Goal: Communication & Community: Answer question/provide support

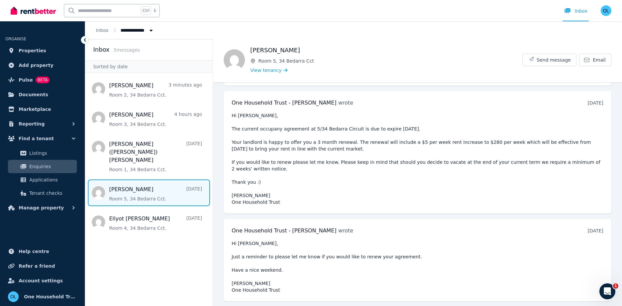
scroll to position [146, 0]
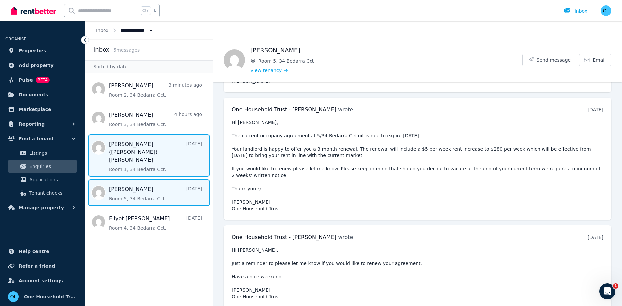
click at [131, 145] on span "Message list" at bounding box center [148, 155] width 127 height 43
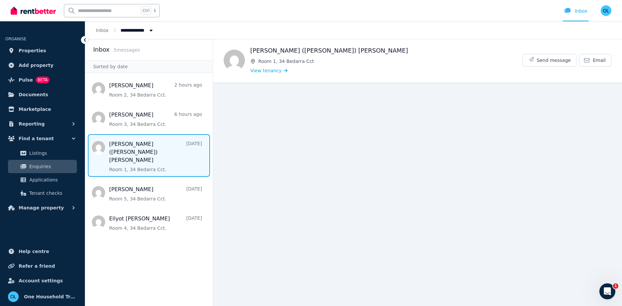
click at [133, 145] on span "Message list" at bounding box center [148, 155] width 127 height 43
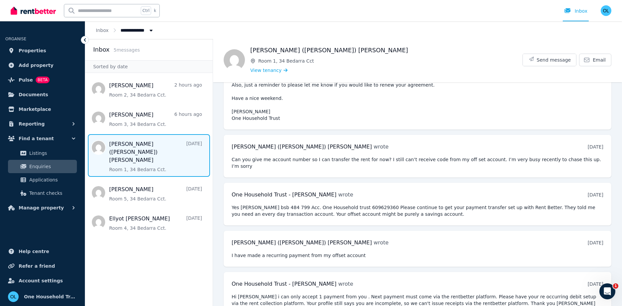
scroll to position [318, 0]
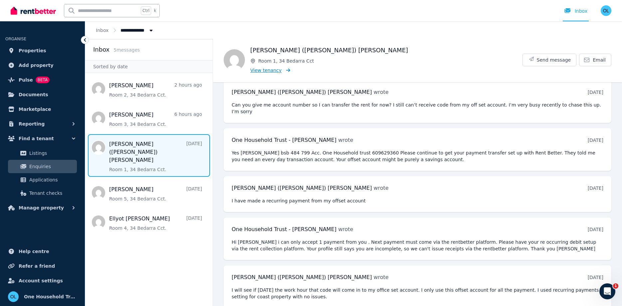
click at [264, 68] on span "View tenancy" at bounding box center [265, 70] width 31 height 7
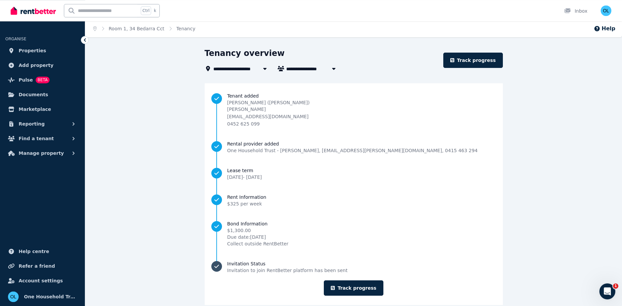
scroll to position [6, 0]
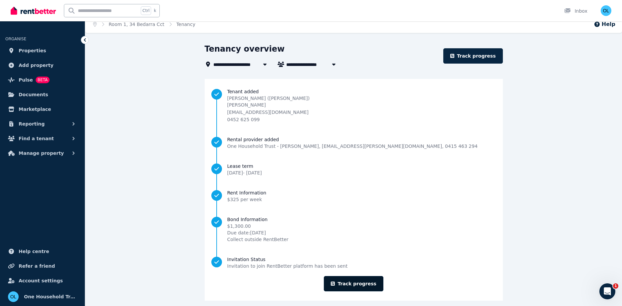
click at [346, 244] on link "Track progress" at bounding box center [354, 283] width 60 height 15
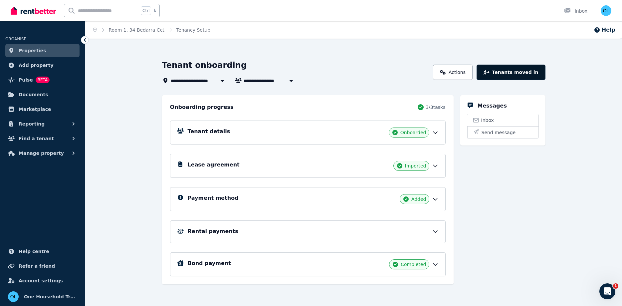
click at [497, 74] on button "Tenants moved in" at bounding box center [511, 72] width 69 height 15
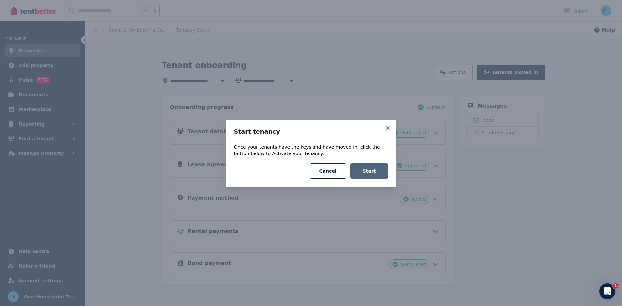
click at [370, 170] on button "Start" at bounding box center [369, 170] width 38 height 15
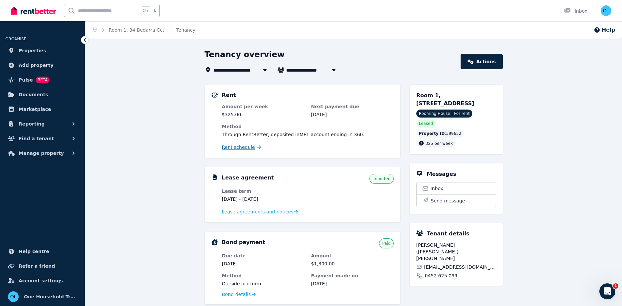
click at [237, 145] on span "Rent schedule" at bounding box center [238, 147] width 33 height 7
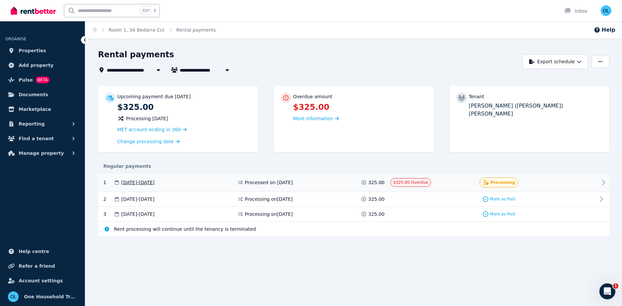
click at [473, 186] on div "Processing" at bounding box center [498, 182] width 117 height 10
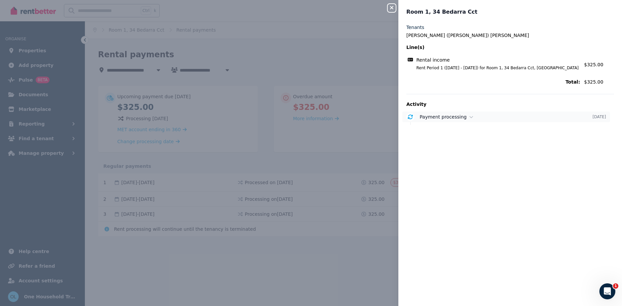
click at [469, 116] on icon at bounding box center [471, 116] width 4 height 5
click at [311, 161] on div "Close panel Room 1, 34 Bedarra Cct Tenants Te-Hung ([PERSON_NAME]) [PERSON_NAME…" at bounding box center [311, 153] width 622 height 306
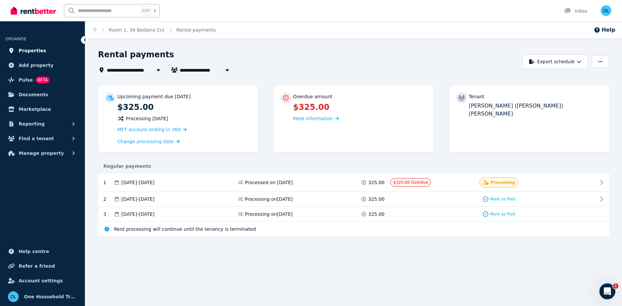
click at [24, 53] on span "Properties" at bounding box center [33, 51] width 28 height 8
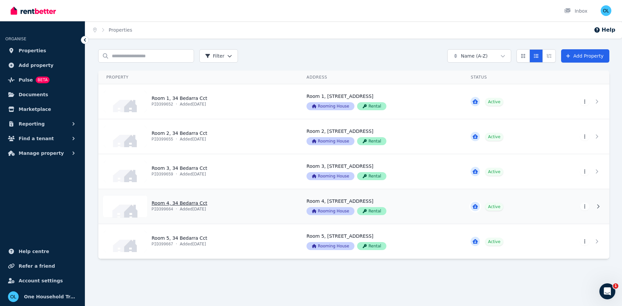
click at [178, 203] on link "View property details" at bounding box center [199, 206] width 200 height 35
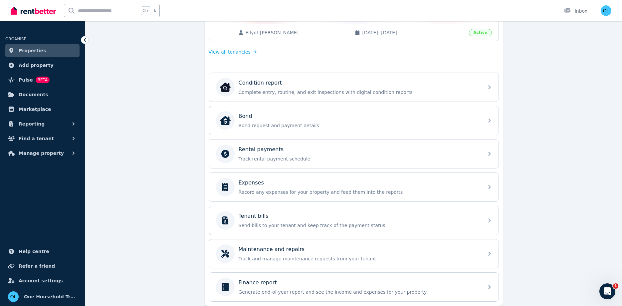
scroll to position [195, 0]
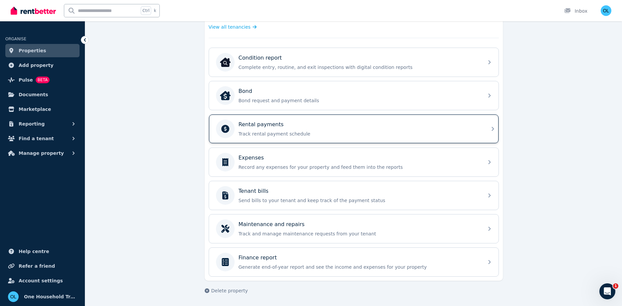
click at [252, 132] on p "Track rental payment schedule" at bounding box center [359, 133] width 241 height 7
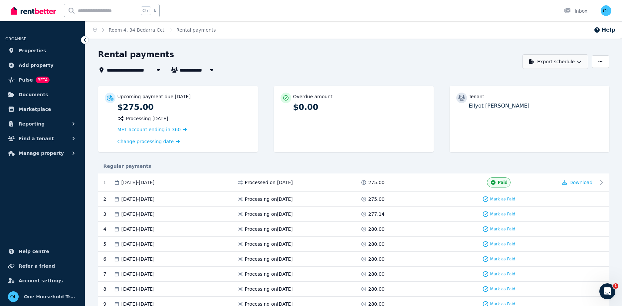
click at [497, 62] on button "Export schedule" at bounding box center [555, 61] width 66 height 15
click at [497, 80] on p "PDF" at bounding box center [534, 79] width 14 height 7
click at [22, 50] on span "Properties" at bounding box center [33, 51] width 28 height 8
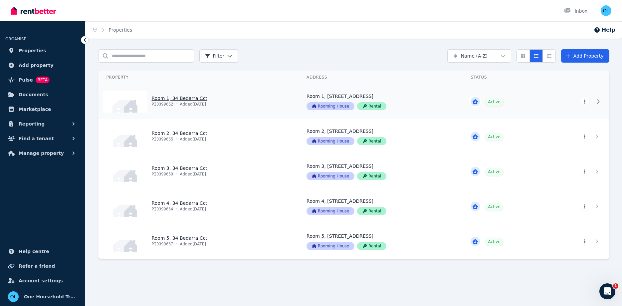
click at [189, 101] on link "View property details" at bounding box center [199, 101] width 200 height 35
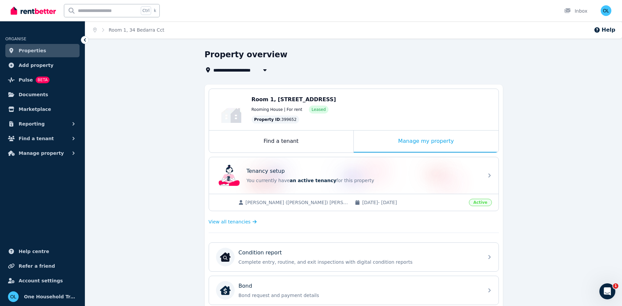
click at [290, 202] on span "[PERSON_NAME] ([PERSON_NAME]) [PERSON_NAME]" at bounding box center [297, 202] width 103 height 7
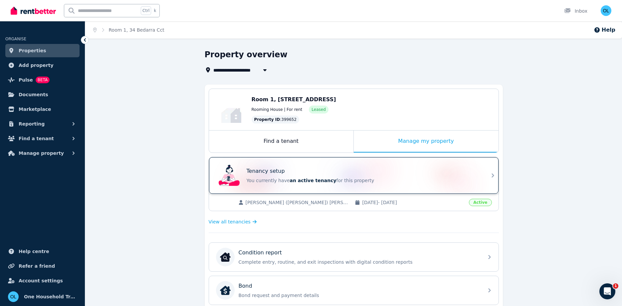
click at [284, 180] on p "You currently have an active tenancy for this property" at bounding box center [363, 180] width 233 height 7
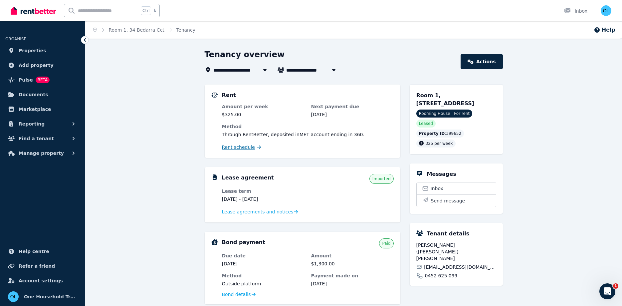
click at [236, 147] on span "Rent schedule" at bounding box center [238, 147] width 33 height 7
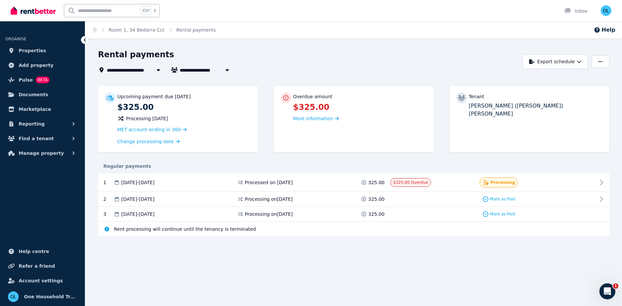
click at [318, 244] on div "**********" at bounding box center [311, 153] width 622 height 306
click at [497, 244] on icon "Open Intercom Messenger" at bounding box center [606, 290] width 11 height 11
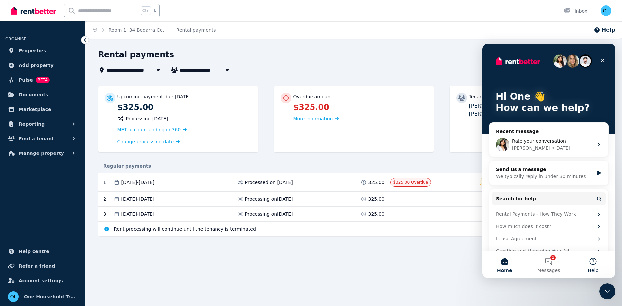
click at [497, 244] on button "Help" at bounding box center [593, 264] width 44 height 27
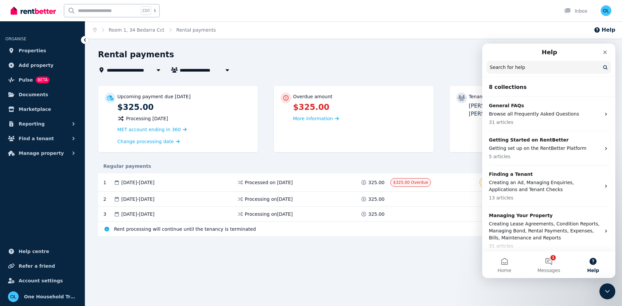
click at [497, 71] on input "Search for help" at bounding box center [549, 67] width 124 height 13
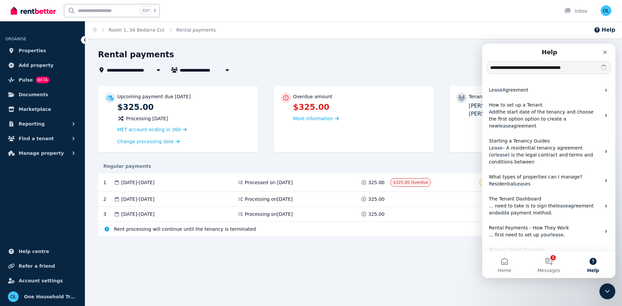
type input "**********"
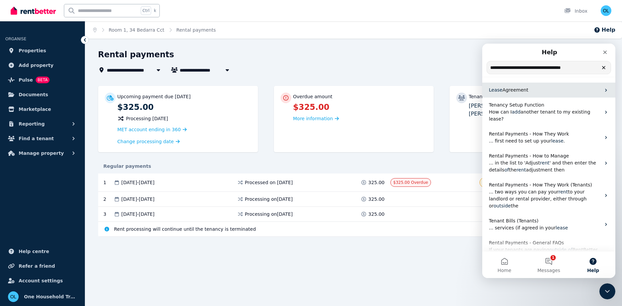
click at [497, 89] on span "Lease" at bounding box center [496, 89] width 14 height 5
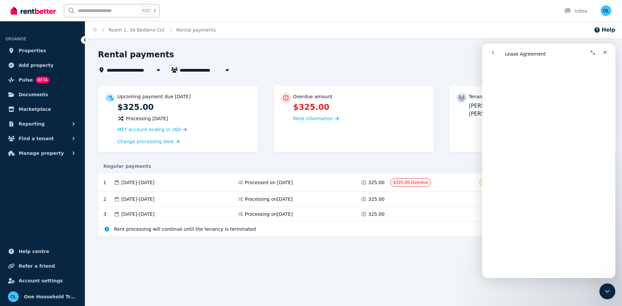
scroll to position [360, 0]
click at [497, 55] on div "Intercom messenger" at bounding box center [517, 52] width 61 height 13
click at [494, 52] on icon "go back" at bounding box center [492, 52] width 5 height 5
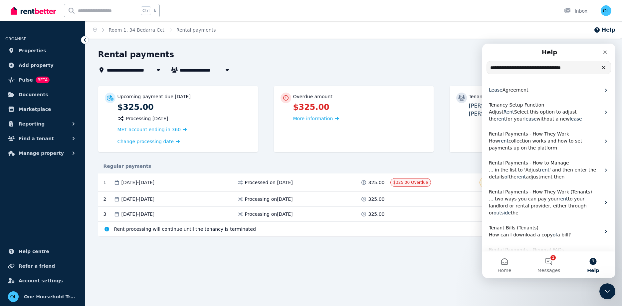
drag, startPoint x: 531, startPoint y: 71, endPoint x: 419, endPoint y: 71, distance: 111.8
click at [487, 71] on input "**********" at bounding box center [549, 67] width 124 height 13
type input "*"
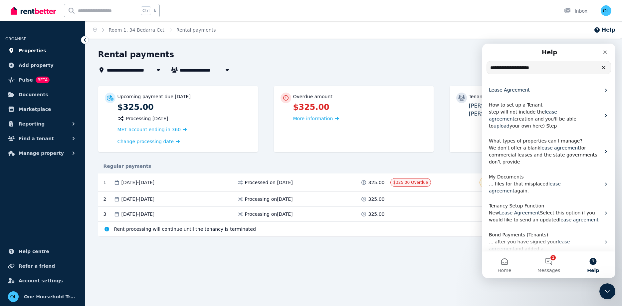
type input "**********"
click at [30, 53] on span "Properties" at bounding box center [33, 51] width 28 height 8
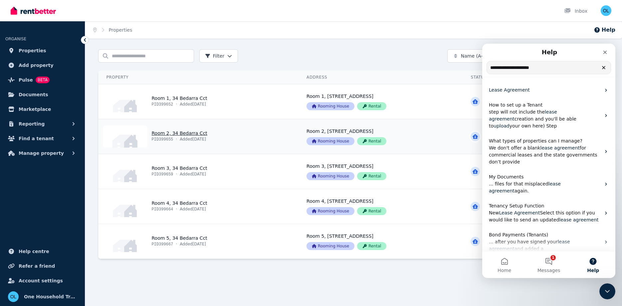
click at [174, 135] on link "View property details" at bounding box center [199, 136] width 200 height 35
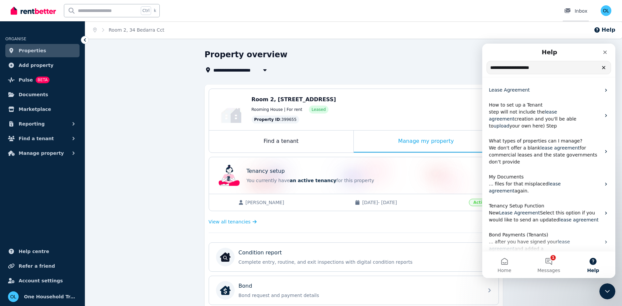
click at [497, 12] on icon at bounding box center [567, 10] width 6 height 5
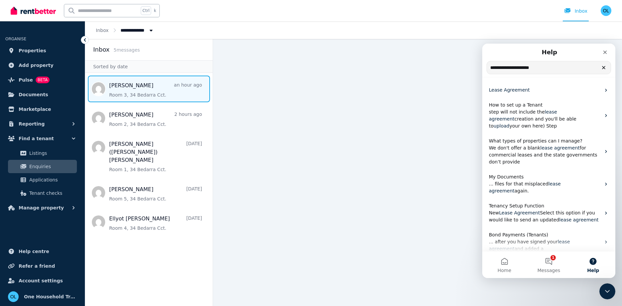
click at [138, 88] on span "Message list" at bounding box center [148, 89] width 127 height 27
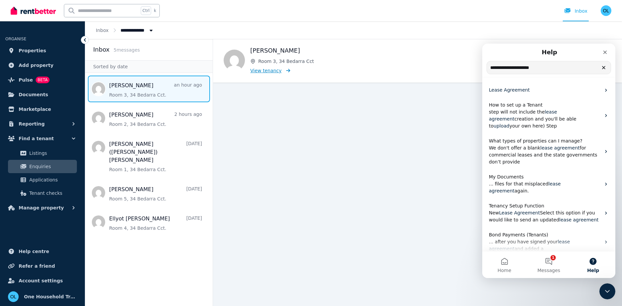
click at [262, 70] on span "View tenancy" at bounding box center [265, 70] width 31 height 7
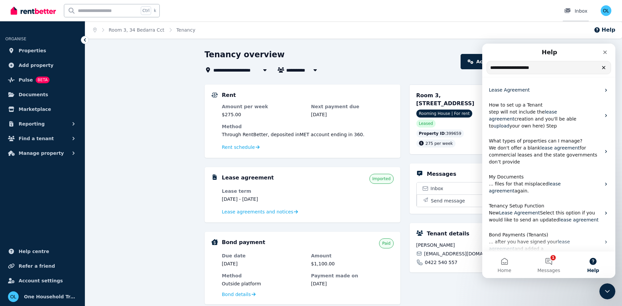
click at [497, 11] on div "Inbox" at bounding box center [575, 11] width 23 height 7
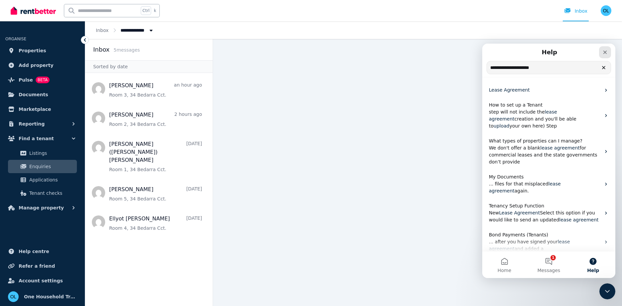
click at [497, 51] on icon "Close" at bounding box center [604, 52] width 5 height 5
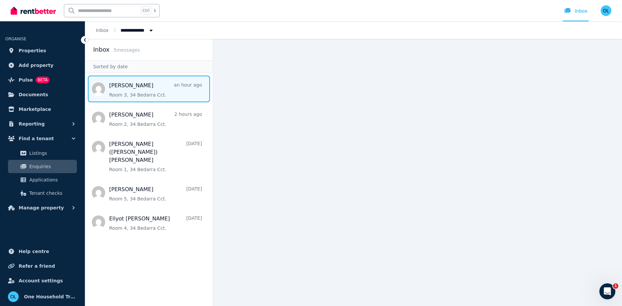
click at [128, 89] on span "Message list" at bounding box center [148, 89] width 127 height 27
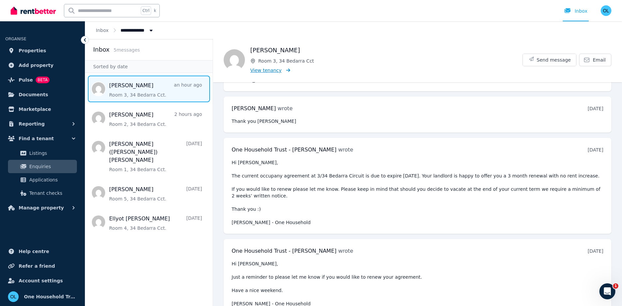
scroll to position [235, 0]
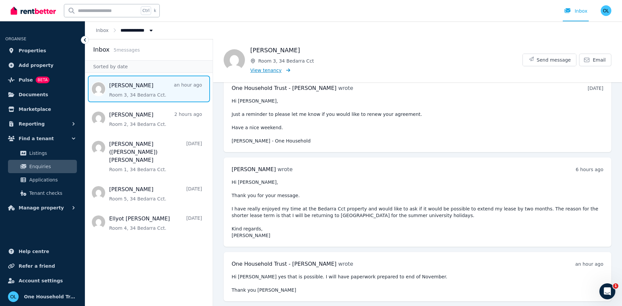
click at [268, 71] on span "View tenancy" at bounding box center [265, 70] width 31 height 7
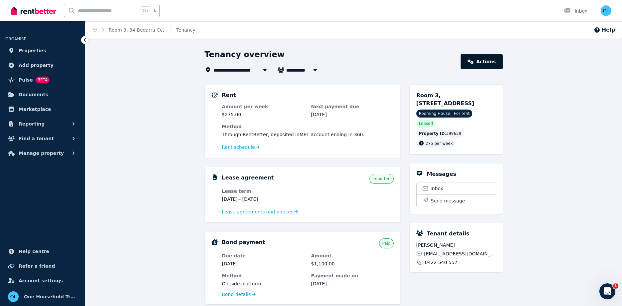
click at [485, 59] on link "Actions" at bounding box center [482, 61] width 42 height 15
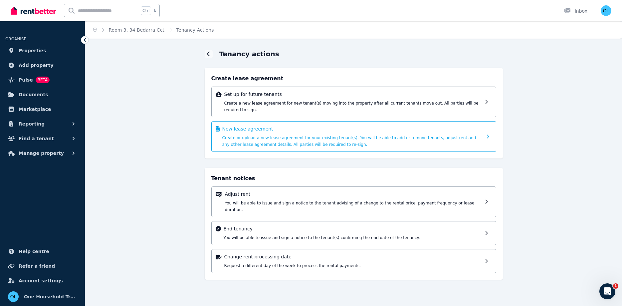
click at [269, 135] on div "New lease agreement Create or upload a new lease agreement for your existing te…" at bounding box center [352, 136] width 260 height 22
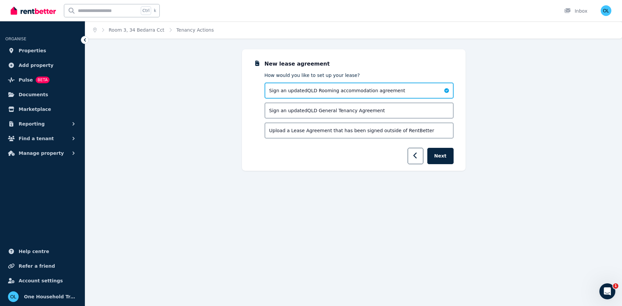
click at [317, 133] on span "Upload a Lease Agreement that has been signed outside of RentBetter" at bounding box center [351, 130] width 165 height 7
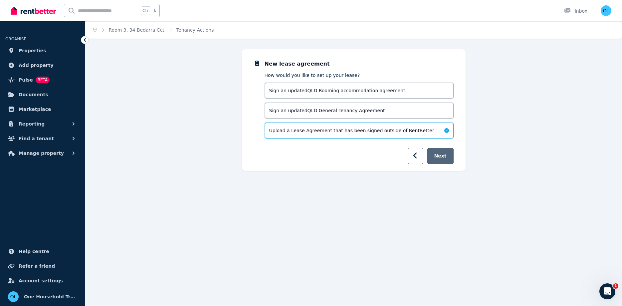
click at [444, 156] on button "Next" at bounding box center [440, 156] width 26 height 16
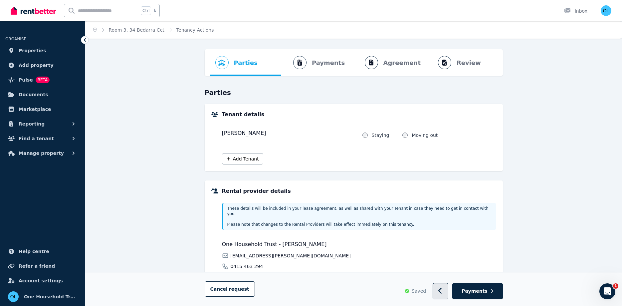
click at [448, 244] on button "button" at bounding box center [441, 291] width 16 height 16
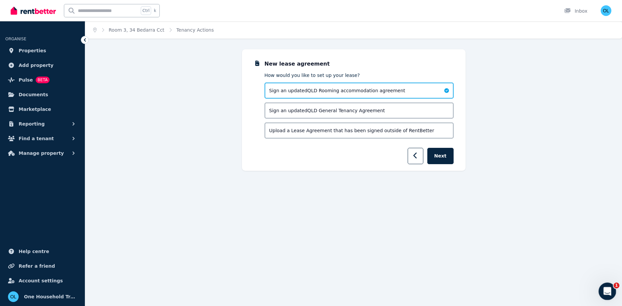
click at [497, 244] on icon "Open Intercom Messenger" at bounding box center [606, 290] width 11 height 11
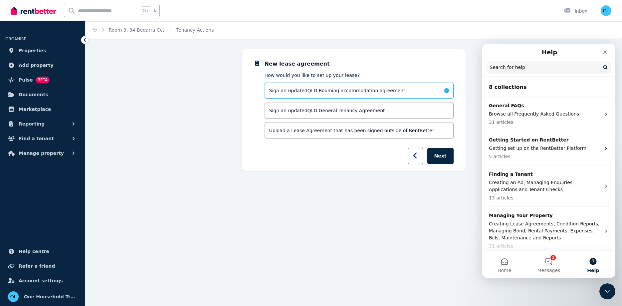
click at [497, 74] on input "Search for help" at bounding box center [549, 67] width 124 height 13
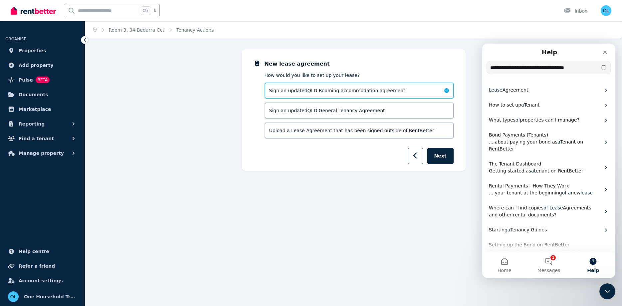
type input "**********"
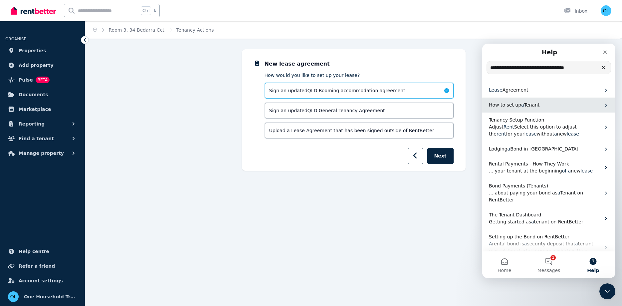
click at [497, 104] on span "How to set up" at bounding box center [505, 104] width 32 height 5
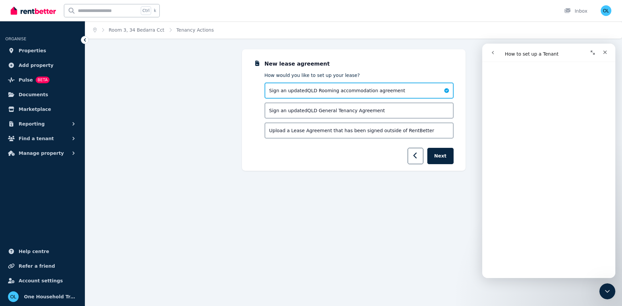
scroll to position [335, 0]
click at [497, 56] on div "Intercom messenger" at bounding box center [581, 52] width 60 height 13
drag, startPoint x: 555, startPoint y: 53, endPoint x: 501, endPoint y: 56, distance: 53.7
click at [497, 56] on div "Intercom messenger" at bounding box center [549, 52] width 124 height 13
click at [497, 55] on div "Intercom messenger" at bounding box center [517, 52] width 61 height 13
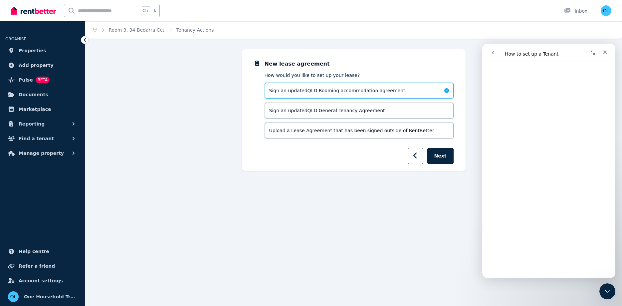
click at [495, 55] on icon "go back" at bounding box center [492, 52] width 5 height 5
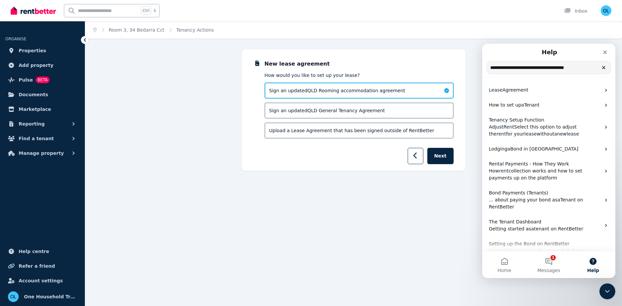
drag, startPoint x: 581, startPoint y: 70, endPoint x: 358, endPoint y: 80, distance: 222.5
click at [487, 74] on input "**********" at bounding box center [549, 67] width 124 height 13
type input "**********"
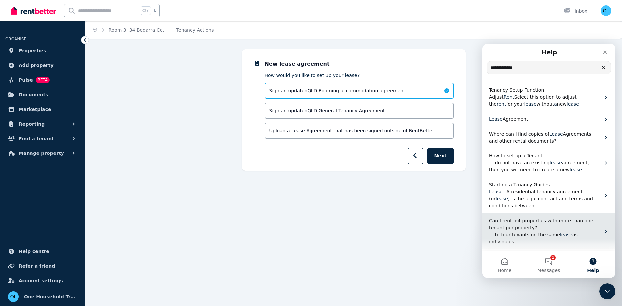
scroll to position [42, 0]
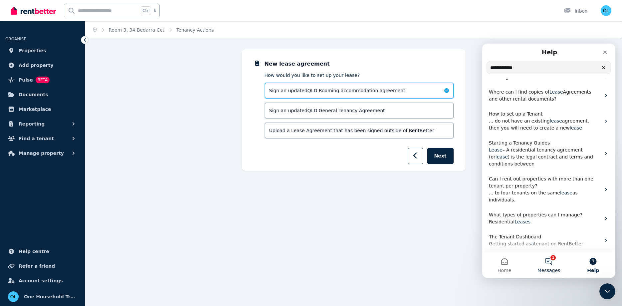
click at [497, 244] on button "1 Messages" at bounding box center [548, 264] width 44 height 27
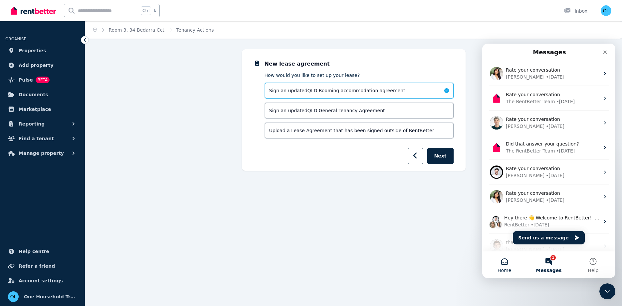
click at [497, 244] on button "Home" at bounding box center [504, 264] width 44 height 27
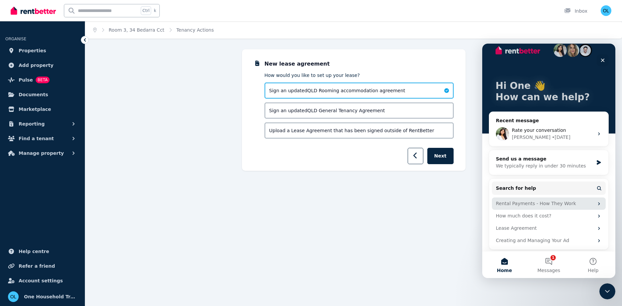
scroll to position [13, 0]
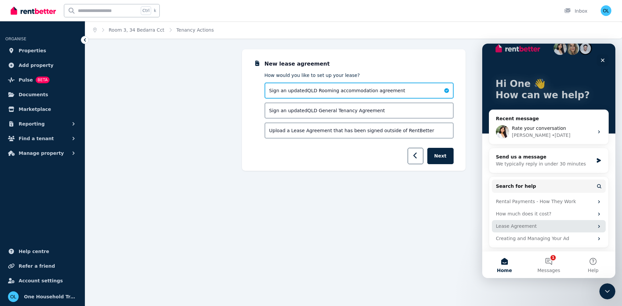
click at [497, 225] on div "Lease Agreement" at bounding box center [545, 226] width 98 height 7
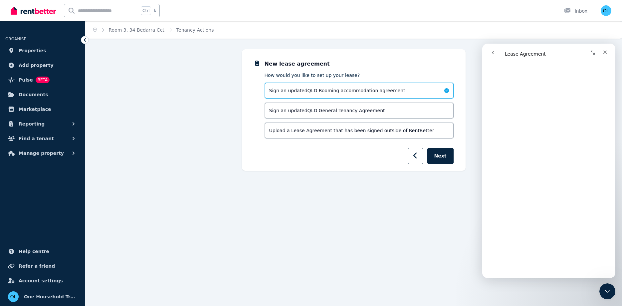
scroll to position [1258, 0]
click at [134, 29] on link "Room 3, 34 Bedarra Cct" at bounding box center [137, 29] width 56 height 5
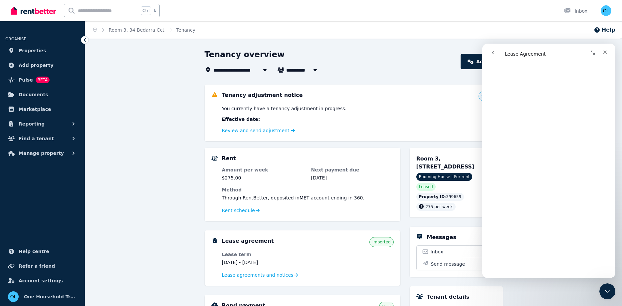
click at [123, 138] on div "**********" at bounding box center [353, 295] width 537 height 493
click at [497, 244] on icon "Close Intercom Messenger" at bounding box center [606, 290] width 5 height 3
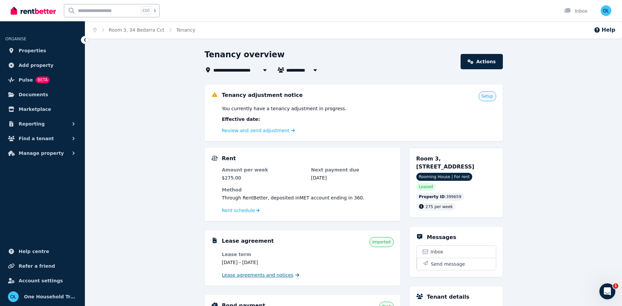
click at [269, 244] on span "Lease agreements and notices" at bounding box center [258, 275] width 72 height 7
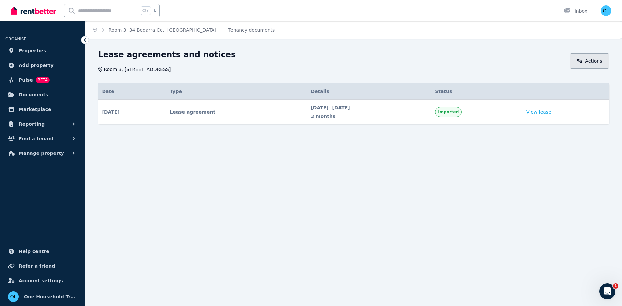
click at [497, 64] on link "Actions" at bounding box center [590, 60] width 40 height 15
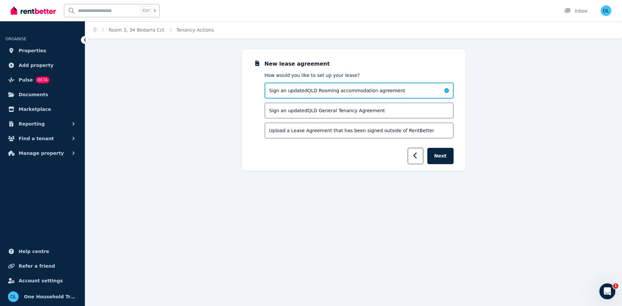
click at [300, 129] on span "Upload a Lease Agreement that has been signed outside of RentBetter" at bounding box center [351, 130] width 165 height 7
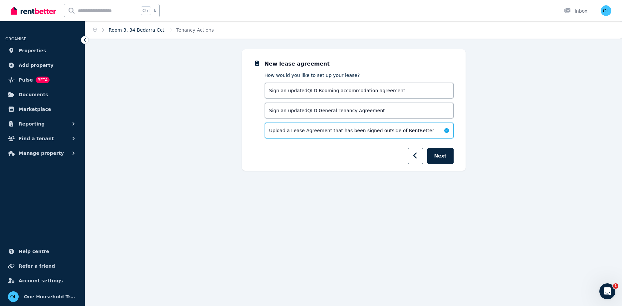
click at [120, 30] on link "Room 3, 34 Bedarra Cct" at bounding box center [137, 29] width 56 height 5
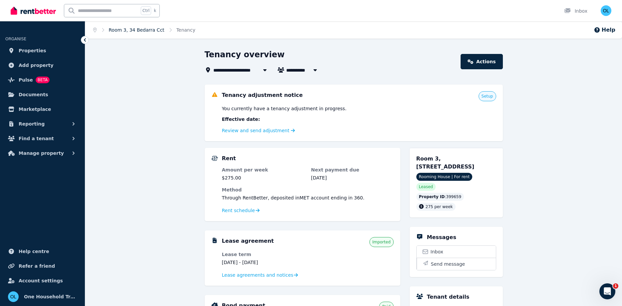
click at [123, 30] on link "Room 3, 34 Bedarra Cct" at bounding box center [137, 29] width 56 height 5
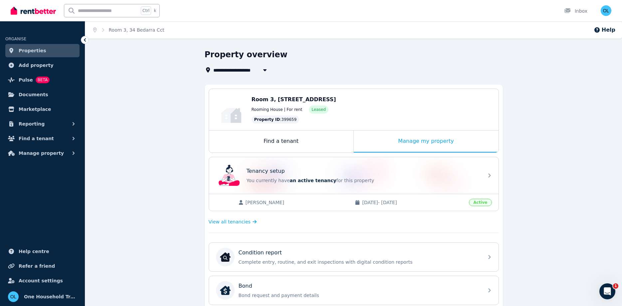
click at [33, 48] on span "Properties" at bounding box center [33, 51] width 28 height 8
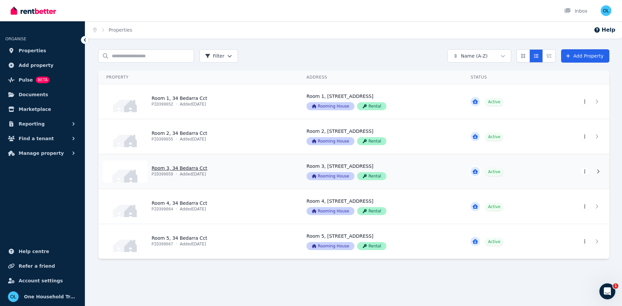
click at [232, 165] on link "View property details" at bounding box center [199, 171] width 200 height 35
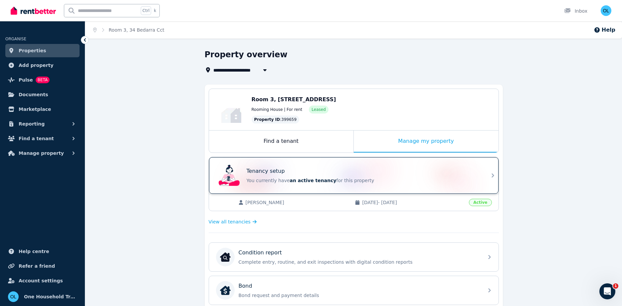
click at [396, 162] on div "Tenancy setup You currently have an active tenancy for this property" at bounding box center [348, 175] width 264 height 27
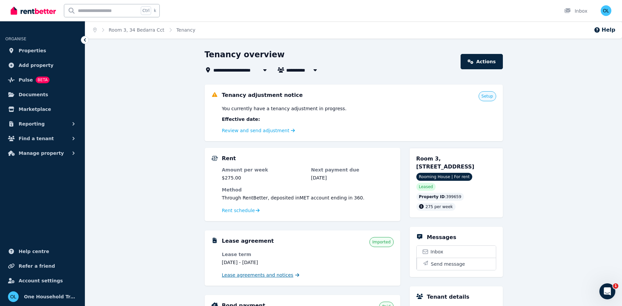
click at [240, 244] on span "Lease agreements and notices" at bounding box center [258, 275] width 72 height 7
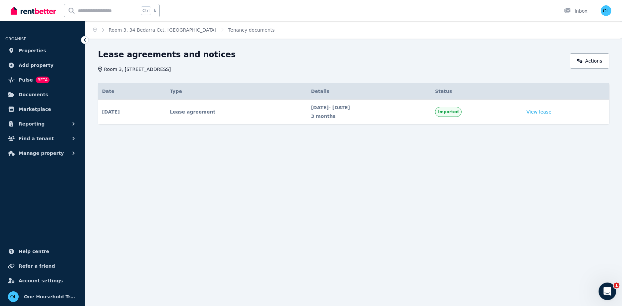
drag, startPoint x: 601, startPoint y: 291, endPoint x: 1055, endPoint y: 519, distance: 508.5
click at [497, 244] on div "Open Intercom Messenger" at bounding box center [606, 290] width 22 height 22
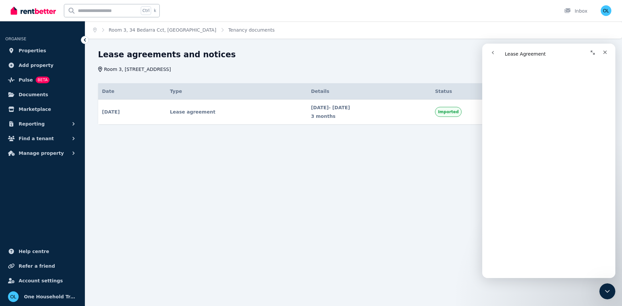
scroll to position [1220, 0]
click at [174, 29] on link "Room 3, 34 Bedarra Cct, [GEOGRAPHIC_DATA]" at bounding box center [162, 29] width 107 height 5
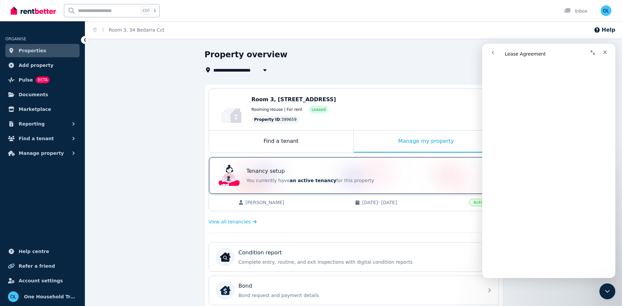
click at [263, 176] on div "Tenancy setup You currently have an active tenancy for this property" at bounding box center [363, 175] width 233 height 17
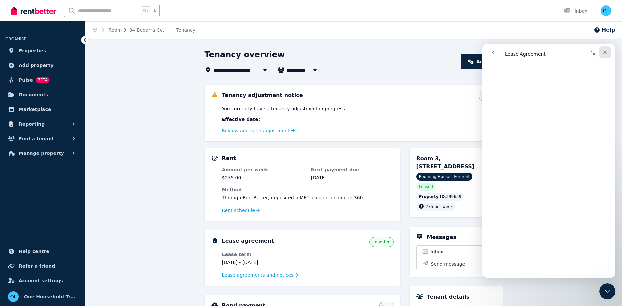
click at [497, 51] on icon "Close" at bounding box center [604, 52] width 5 height 5
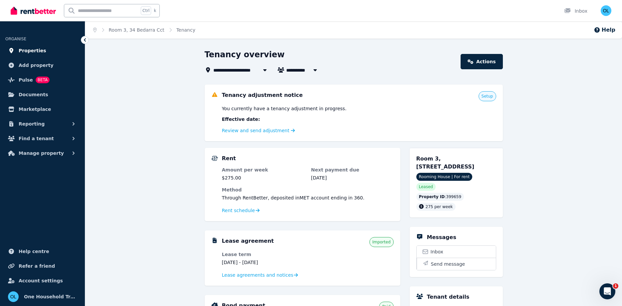
click at [39, 48] on span "Properties" at bounding box center [33, 51] width 28 height 8
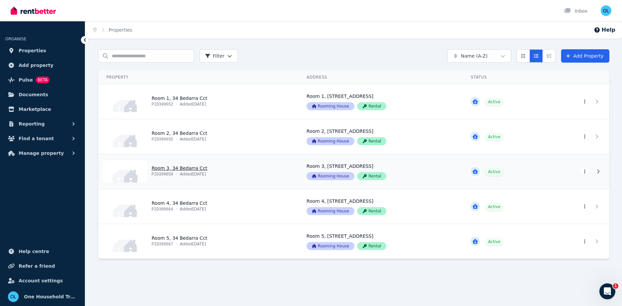
click at [240, 170] on link "View property details" at bounding box center [199, 171] width 200 height 35
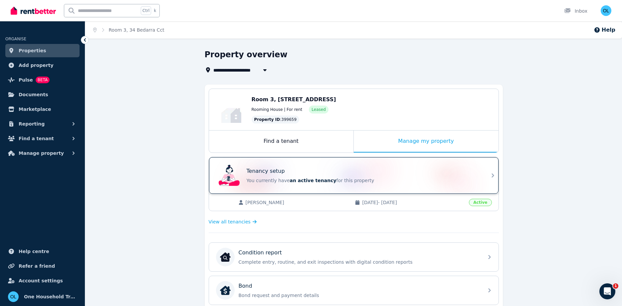
click at [308, 169] on div "Tenancy setup" at bounding box center [363, 171] width 233 height 8
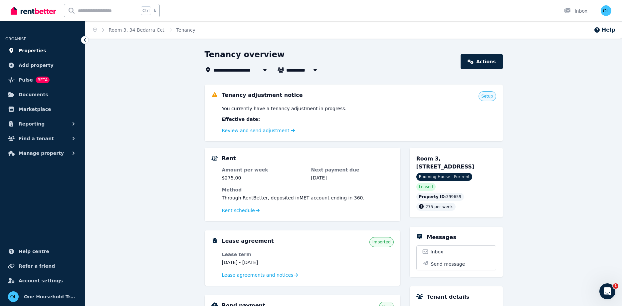
click at [28, 51] on span "Properties" at bounding box center [33, 51] width 28 height 8
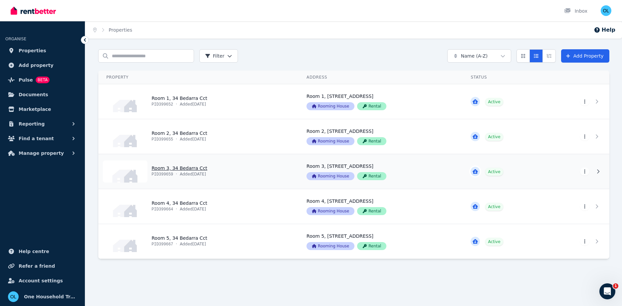
drag, startPoint x: 259, startPoint y: 176, endPoint x: 255, endPoint y: 170, distance: 6.9
click at [256, 172] on link "View property details" at bounding box center [199, 171] width 200 height 35
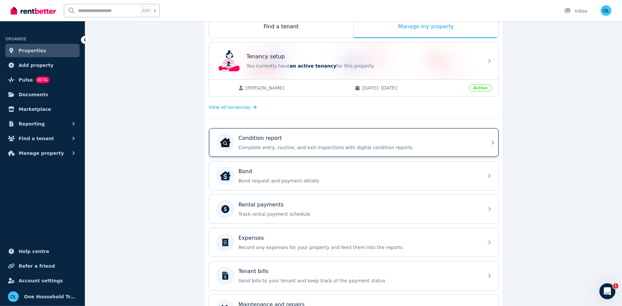
scroll to position [93, 0]
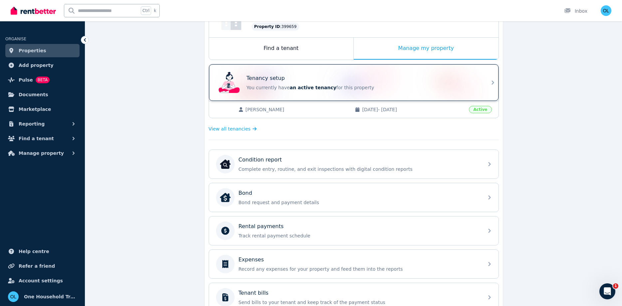
click at [289, 73] on div "Tenancy setup You currently have an active tenancy for this property" at bounding box center [348, 82] width 264 height 27
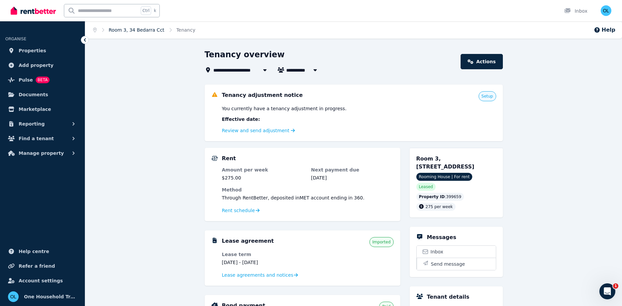
click at [123, 31] on link "Room 3, 34 Bedarra Cct" at bounding box center [137, 29] width 56 height 5
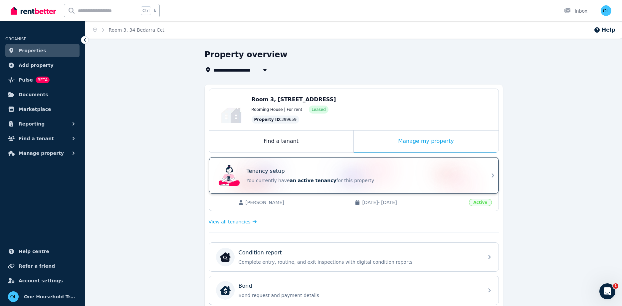
click at [257, 181] on p "You currently have an active tenancy for this property" at bounding box center [363, 180] width 233 height 7
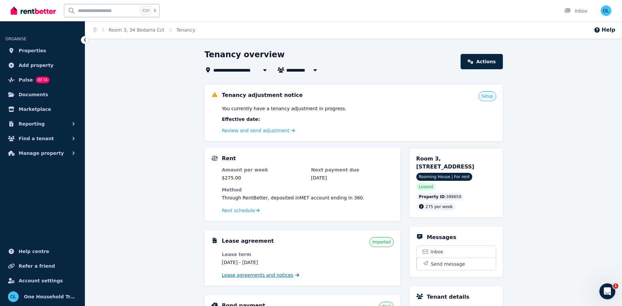
click at [238, 244] on span "Lease agreements and notices" at bounding box center [258, 275] width 72 height 7
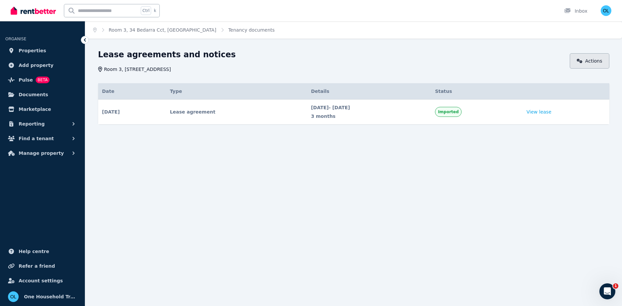
click at [497, 59] on link "Actions" at bounding box center [590, 60] width 40 height 15
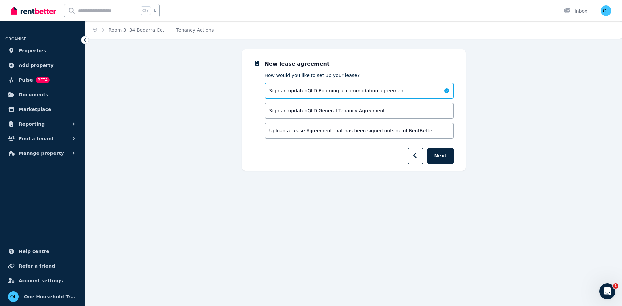
click at [304, 135] on div "Upload a Lease Agreement that has been signed outside of RentBetter" at bounding box center [359, 130] width 189 height 16
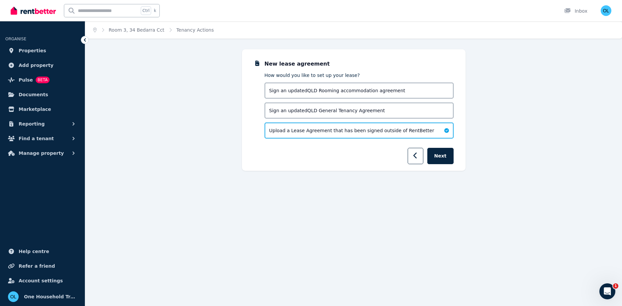
click at [97, 9] on input "text" at bounding box center [101, 10] width 75 height 13
click at [25, 51] on span "Properties" at bounding box center [33, 51] width 28 height 8
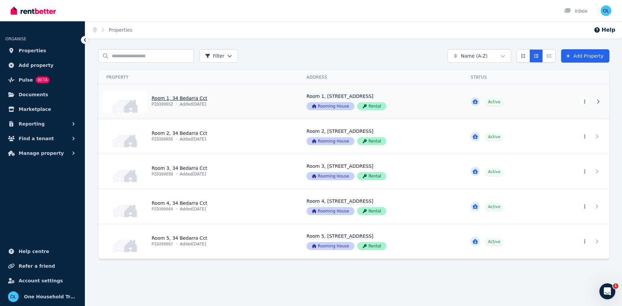
click at [406, 101] on link "View property details" at bounding box center [381, 101] width 164 height 35
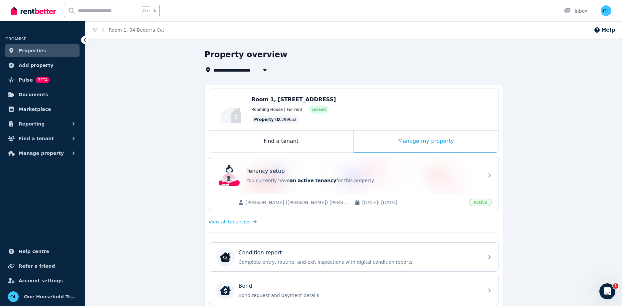
scroll to position [34, 0]
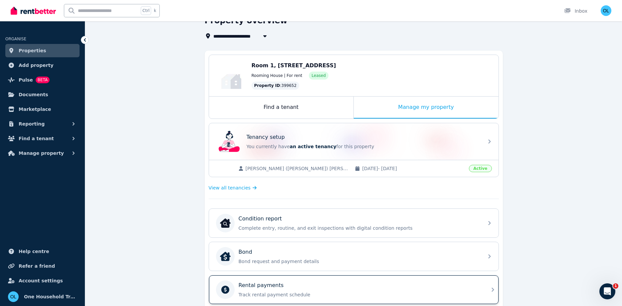
click at [266, 244] on p "Track rental payment schedule" at bounding box center [359, 294] width 241 height 7
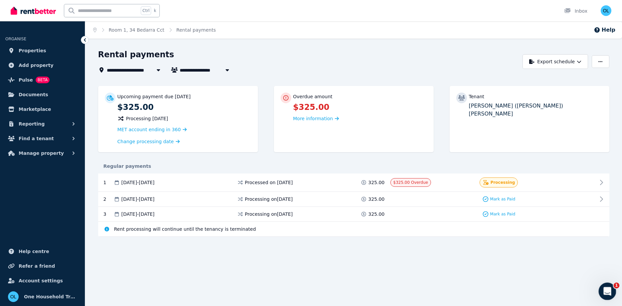
click at [497, 244] on icon "Open Intercom Messenger" at bounding box center [606, 290] width 11 height 11
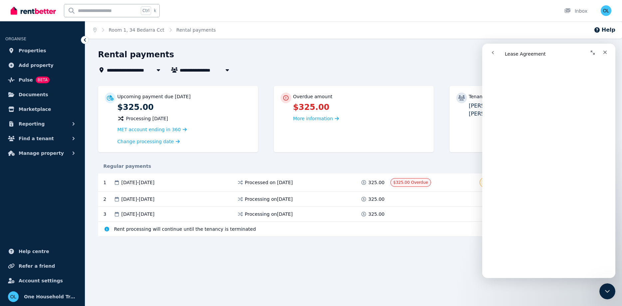
click at [394, 244] on div "**********" at bounding box center [311, 153] width 622 height 306
click at [440, 244] on div "**********" at bounding box center [353, 154] width 537 height 211
click at [497, 244] on div "Close Intercom Messenger" at bounding box center [606, 290] width 16 height 16
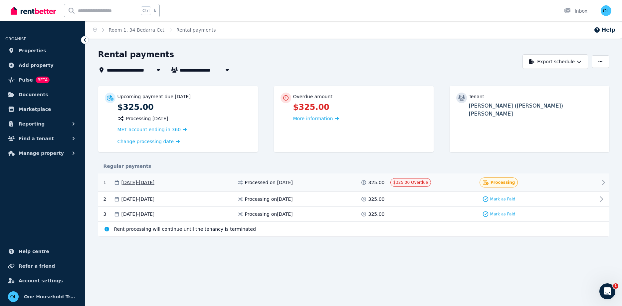
click at [497, 180] on div "Processing" at bounding box center [499, 182] width 39 height 10
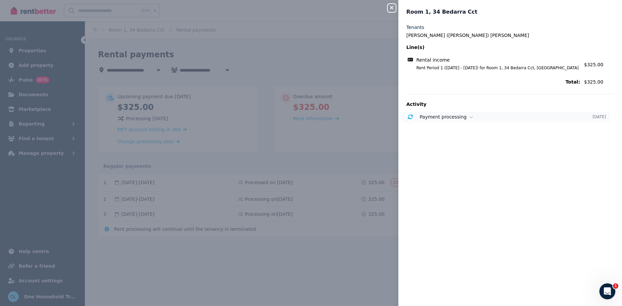
click at [443, 116] on span "Payment processing" at bounding box center [443, 116] width 47 height 5
click at [178, 244] on div "Close panel Room 1, 34 Bedarra Cct Tenants Te-Hung ([PERSON_NAME]) [PERSON_NAME…" at bounding box center [311, 153] width 622 height 306
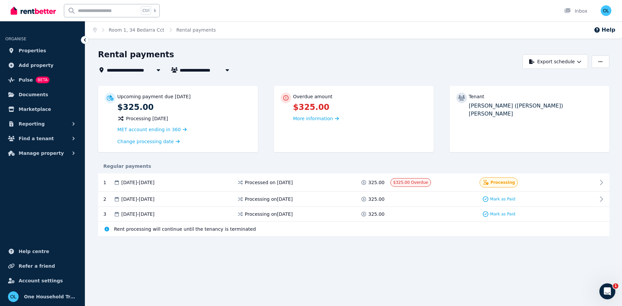
click at [132, 33] on ol "Home Room 1, 34 Bedarra Cct Rental payments" at bounding box center [154, 29] width 139 height 17
click at [132, 28] on link "Room 1, 34 Bedarra Cct" at bounding box center [137, 29] width 56 height 5
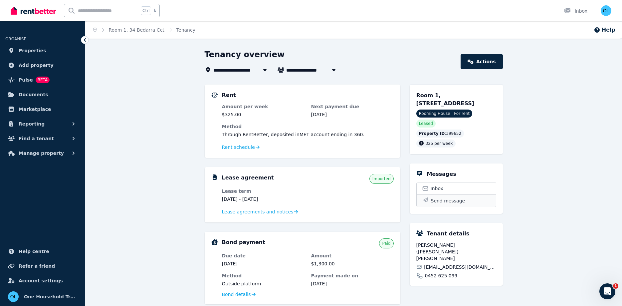
click at [441, 197] on span "Send message" at bounding box center [448, 200] width 34 height 7
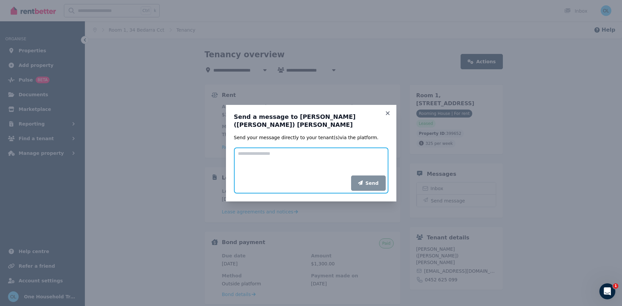
click at [276, 158] on textarea "Add your message" at bounding box center [311, 161] width 154 height 28
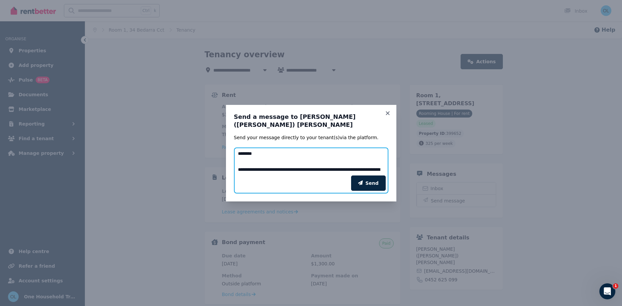
click at [370, 167] on textarea "**********" at bounding box center [311, 161] width 154 height 28
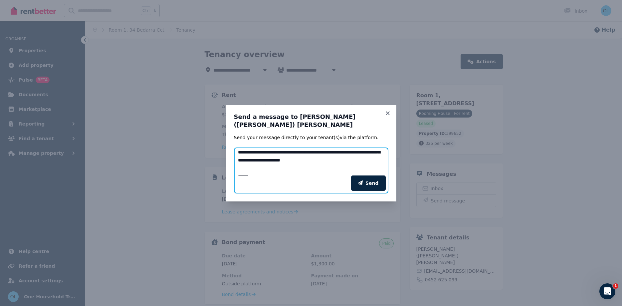
click at [283, 149] on textarea "**********" at bounding box center [311, 161] width 154 height 28
click at [318, 150] on textarea "**********" at bounding box center [311, 161] width 154 height 28
click at [245, 157] on textarea "**********" at bounding box center [311, 161] width 154 height 28
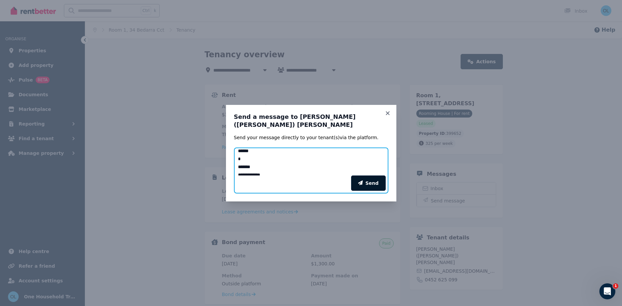
type textarea "**********"
click at [375, 178] on button "Send" at bounding box center [368, 182] width 35 height 15
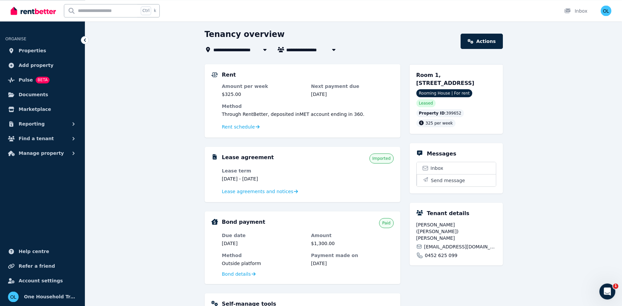
scroll to position [0, 0]
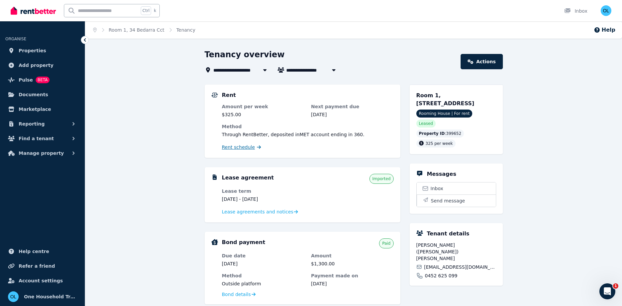
click at [236, 149] on span "Rent schedule" at bounding box center [238, 147] width 33 height 7
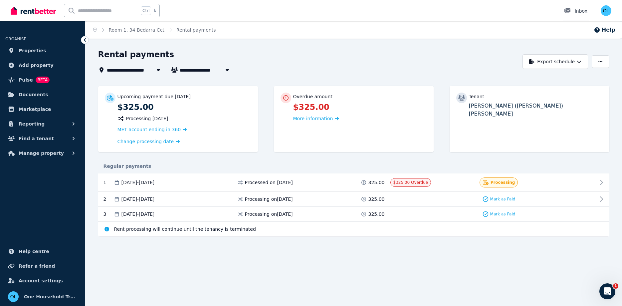
click at [497, 10] on div "Inbox" at bounding box center [575, 11] width 23 height 7
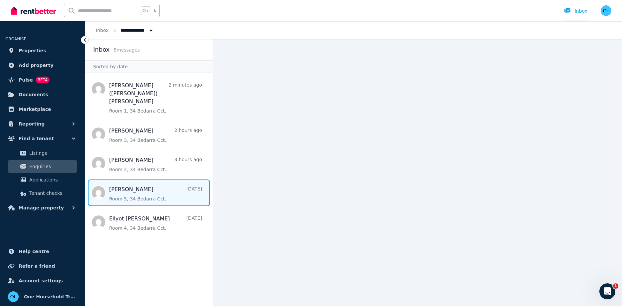
click at [123, 179] on span "Message list" at bounding box center [148, 192] width 127 height 27
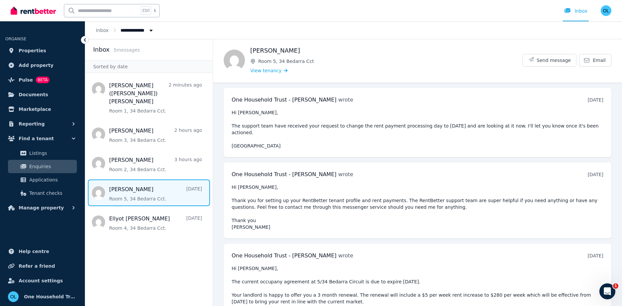
scroll to position [146, 0]
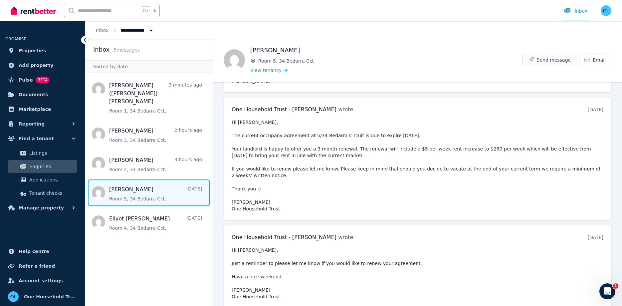
click at [497, 59] on span "Send message" at bounding box center [554, 60] width 34 height 7
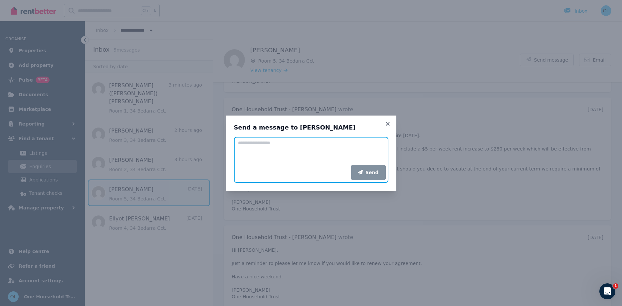
click at [283, 146] on textarea "Add your message" at bounding box center [311, 151] width 154 height 28
type textarea "**********"
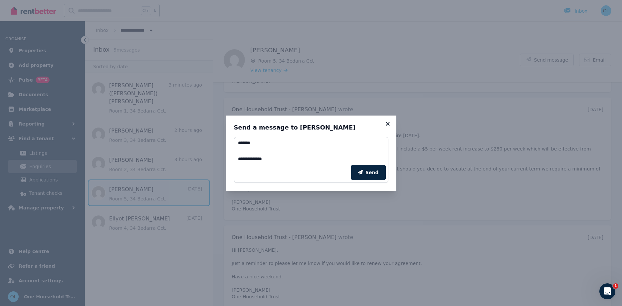
click at [387, 122] on icon at bounding box center [387, 124] width 7 height 6
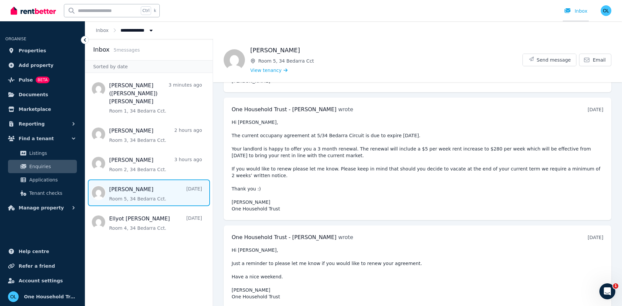
click at [497, 13] on icon at bounding box center [567, 10] width 7 height 5
click at [497, 11] on div at bounding box center [569, 11] width 11 height 7
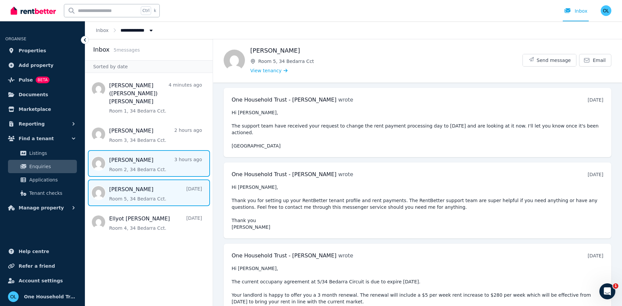
click at [120, 150] on span "Message list" at bounding box center [148, 163] width 127 height 27
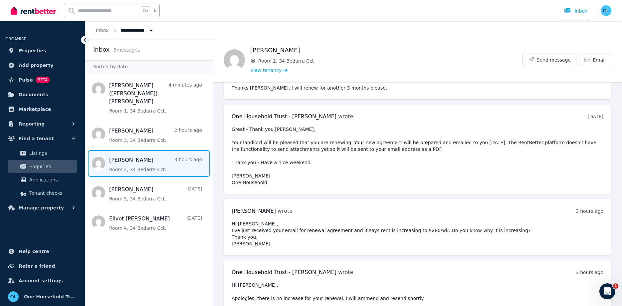
scroll to position [275, 0]
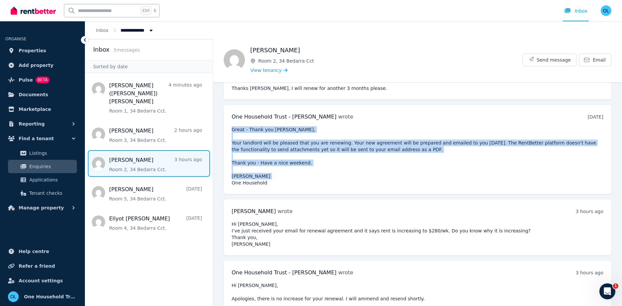
drag, startPoint x: 265, startPoint y: 184, endPoint x: 256, endPoint y: 129, distance: 55.3
click at [231, 126] on div "One Household Trust - [PERSON_NAME] wrote [DATE] 12:30 pm [DATE][DATE] Great - …" at bounding box center [418, 149] width 388 height 89
copy pre "Great - Thank you [PERSON_NAME], Your landlord will be pleased that you are ren…"
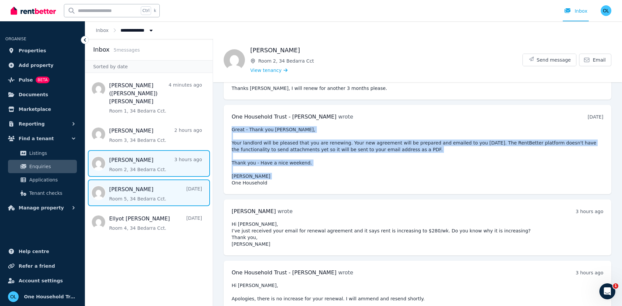
click at [146, 179] on span "Message list" at bounding box center [148, 192] width 127 height 27
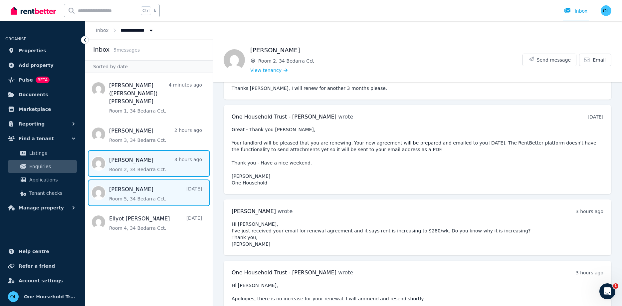
scroll to position [146, 0]
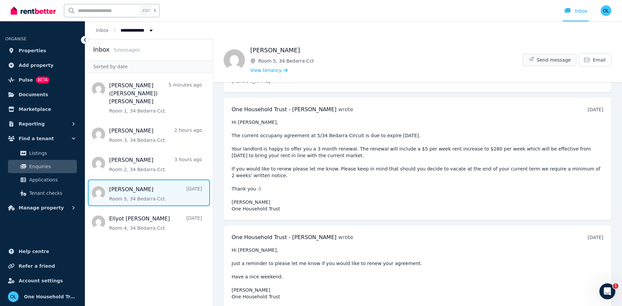
click at [497, 61] on span "Send message" at bounding box center [554, 60] width 34 height 7
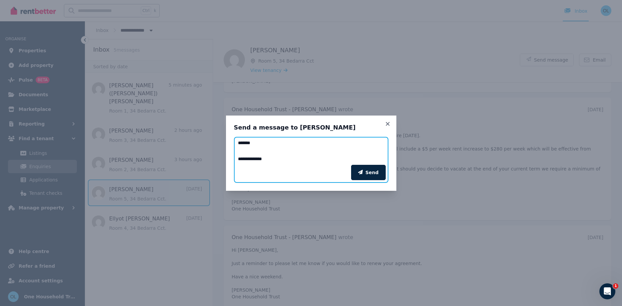
click at [267, 161] on textarea "**********" at bounding box center [311, 151] width 154 height 28
paste textarea "**********"
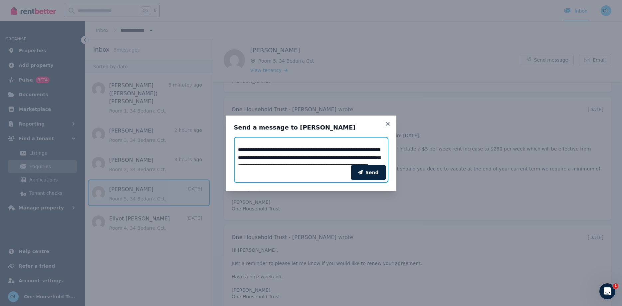
scroll to position [0, 0]
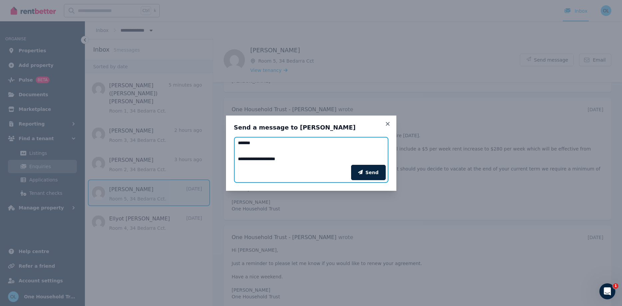
drag, startPoint x: 282, startPoint y: 159, endPoint x: 252, endPoint y: 159, distance: 30.6
click at [252, 159] on textarea "**********" at bounding box center [311, 151] width 154 height 28
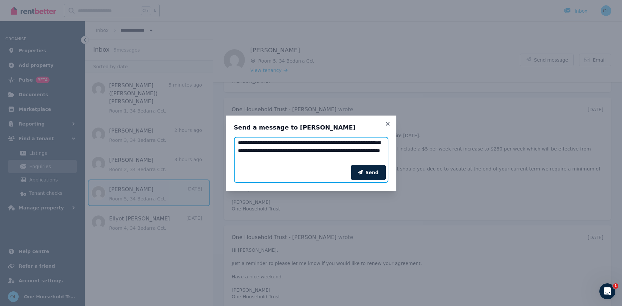
scroll to position [25, 0]
drag, startPoint x: 360, startPoint y: 143, endPoint x: 336, endPoint y: 143, distance: 24.6
click at [336, 143] on textarea "**********" at bounding box center [311, 151] width 154 height 28
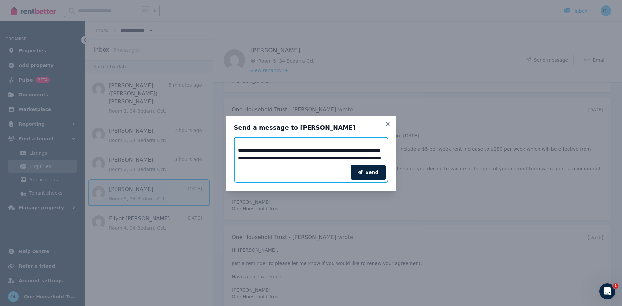
scroll to position [0, 0]
click at [359, 158] on textarea "**********" at bounding box center [311, 151] width 154 height 28
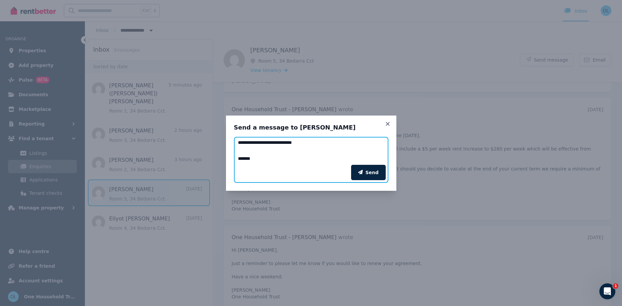
scroll to position [39, 0]
click at [285, 149] on textarea "**********" at bounding box center [311, 151] width 154 height 28
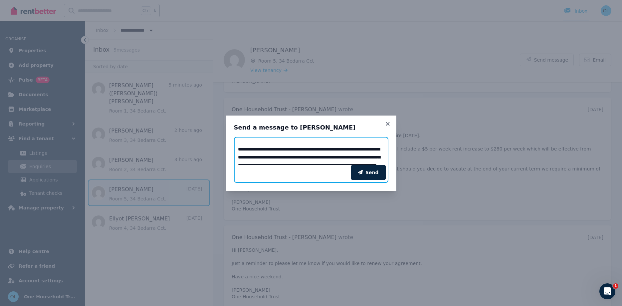
scroll to position [0, 0]
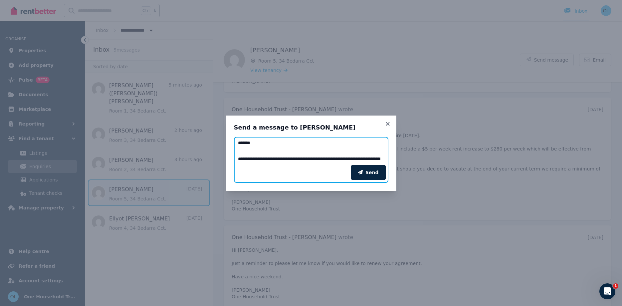
click at [264, 149] on textarea "**********" at bounding box center [311, 151] width 154 height 28
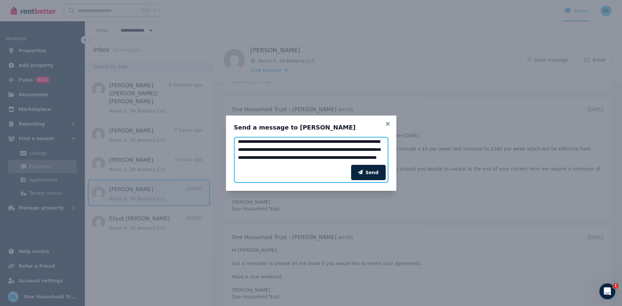
scroll to position [51, 0]
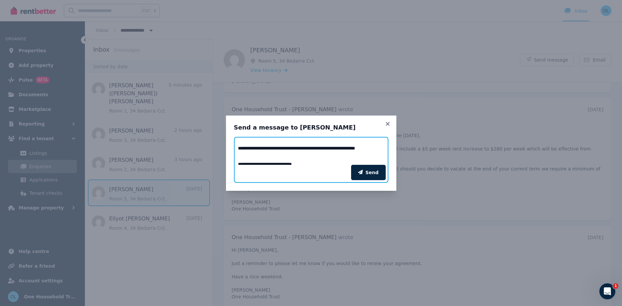
click at [375, 157] on textarea "**********" at bounding box center [311, 151] width 154 height 28
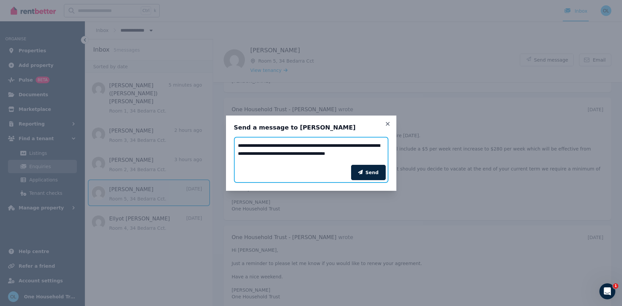
scroll to position [61, 0]
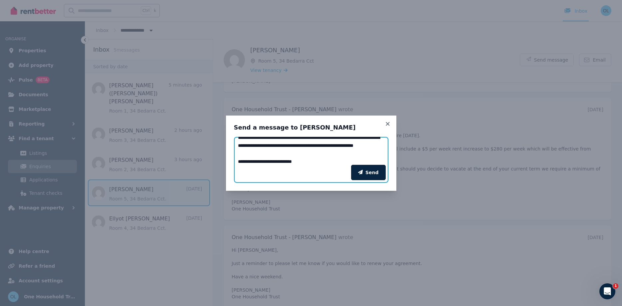
click at [333, 155] on textarea "**********" at bounding box center [311, 151] width 154 height 28
drag, startPoint x: 267, startPoint y: 163, endPoint x: 246, endPoint y: 164, distance: 21.0
click at [246, 164] on div "Send" at bounding box center [311, 172] width 154 height 21
click at [259, 159] on textarea "**********" at bounding box center [311, 151] width 154 height 28
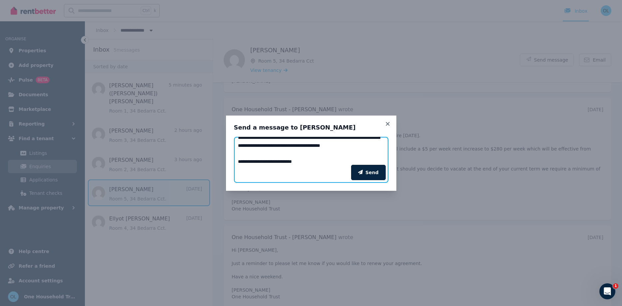
click at [334, 155] on textarea "**********" at bounding box center [311, 151] width 154 height 28
click at [374, 155] on textarea "**********" at bounding box center [311, 151] width 154 height 28
click at [333, 155] on textarea "**********" at bounding box center [311, 151] width 154 height 28
click at [269, 160] on textarea "**********" at bounding box center [311, 151] width 154 height 28
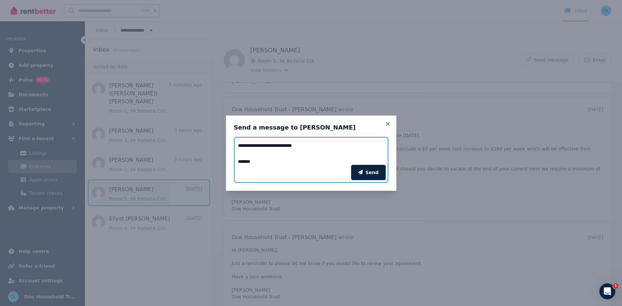
drag, startPoint x: 316, startPoint y: 153, endPoint x: 239, endPoint y: 150, distance: 78.0
click at [239, 150] on textarea "**********" at bounding box center [311, 151] width 154 height 28
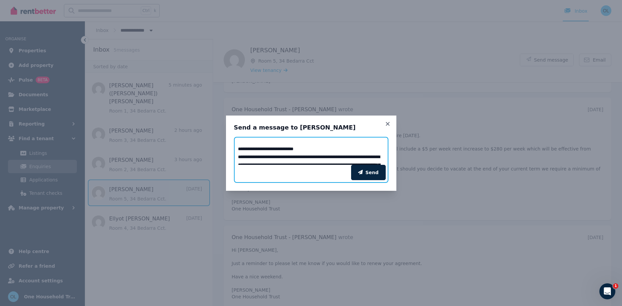
scroll to position [0, 0]
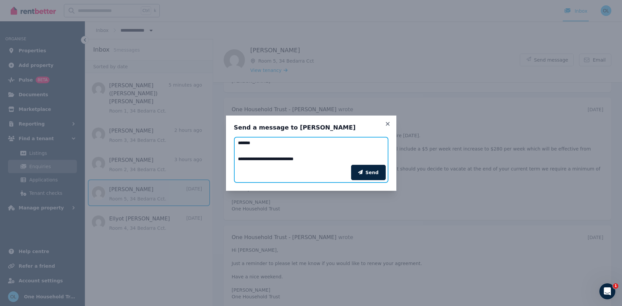
click at [241, 159] on textarea "**********" at bounding box center [311, 151] width 154 height 28
type textarea "**********"
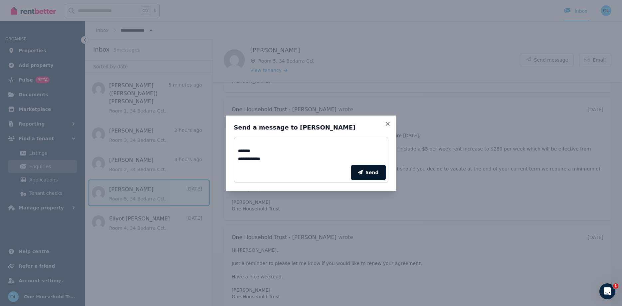
click at [369, 168] on button "Send" at bounding box center [368, 172] width 35 height 15
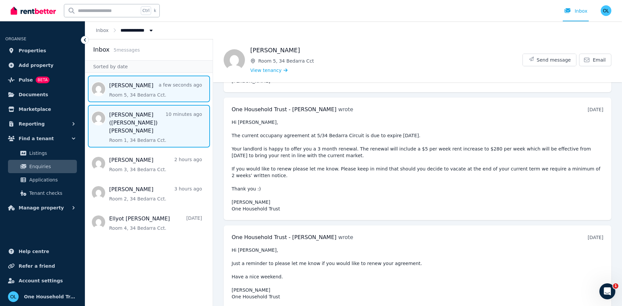
click at [121, 114] on span "Message list" at bounding box center [148, 126] width 127 height 43
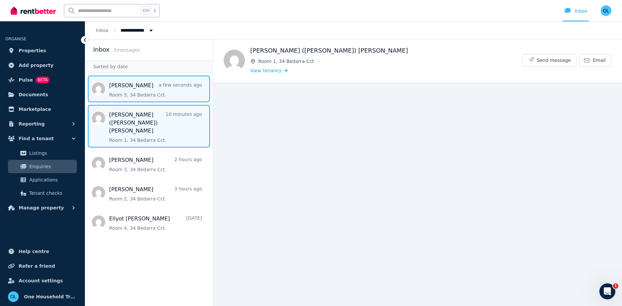
click at [110, 85] on span "Message list" at bounding box center [148, 89] width 127 height 27
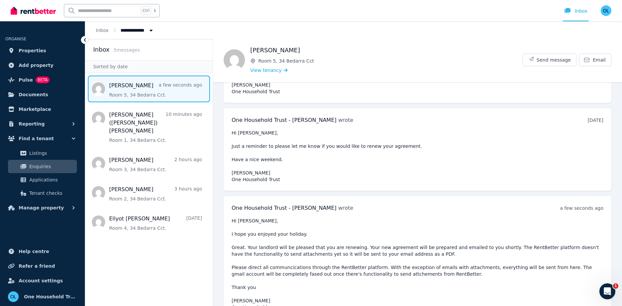
scroll to position [274, 0]
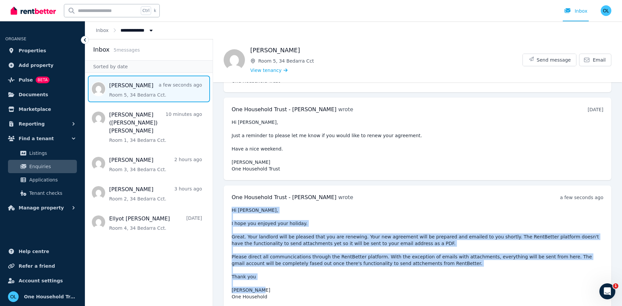
drag, startPoint x: 265, startPoint y: 291, endPoint x: 233, endPoint y: 205, distance: 92.2
click at [233, 207] on pre "Hi [PERSON_NAME], I hope you enjoyed your holiday. Great. Your landlord will be…" at bounding box center [418, 253] width 372 height 93
copy pre "Hi [PERSON_NAME], I hope you enjoyed your holiday. Great. Your landlord will be…"
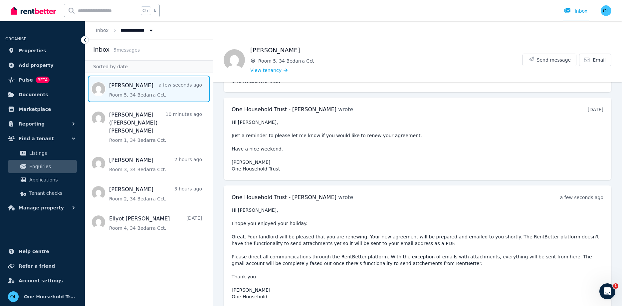
click at [410, 207] on pre "Hi [PERSON_NAME], I hope you enjoyed your holiday. Great. Your landlord will be…" at bounding box center [418, 253] width 372 height 93
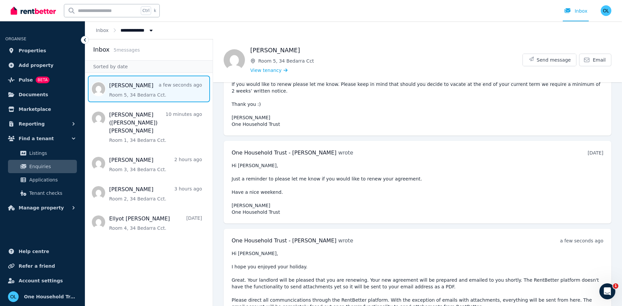
scroll to position [190, 0]
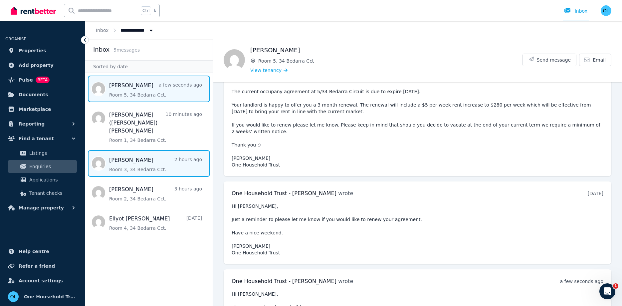
click at [112, 150] on span "Message list" at bounding box center [148, 163] width 127 height 27
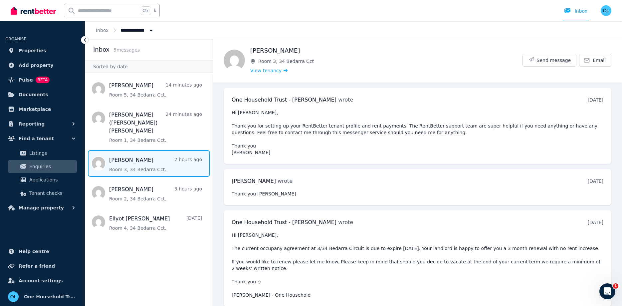
scroll to position [235, 0]
